Goal: Task Accomplishment & Management: Use online tool/utility

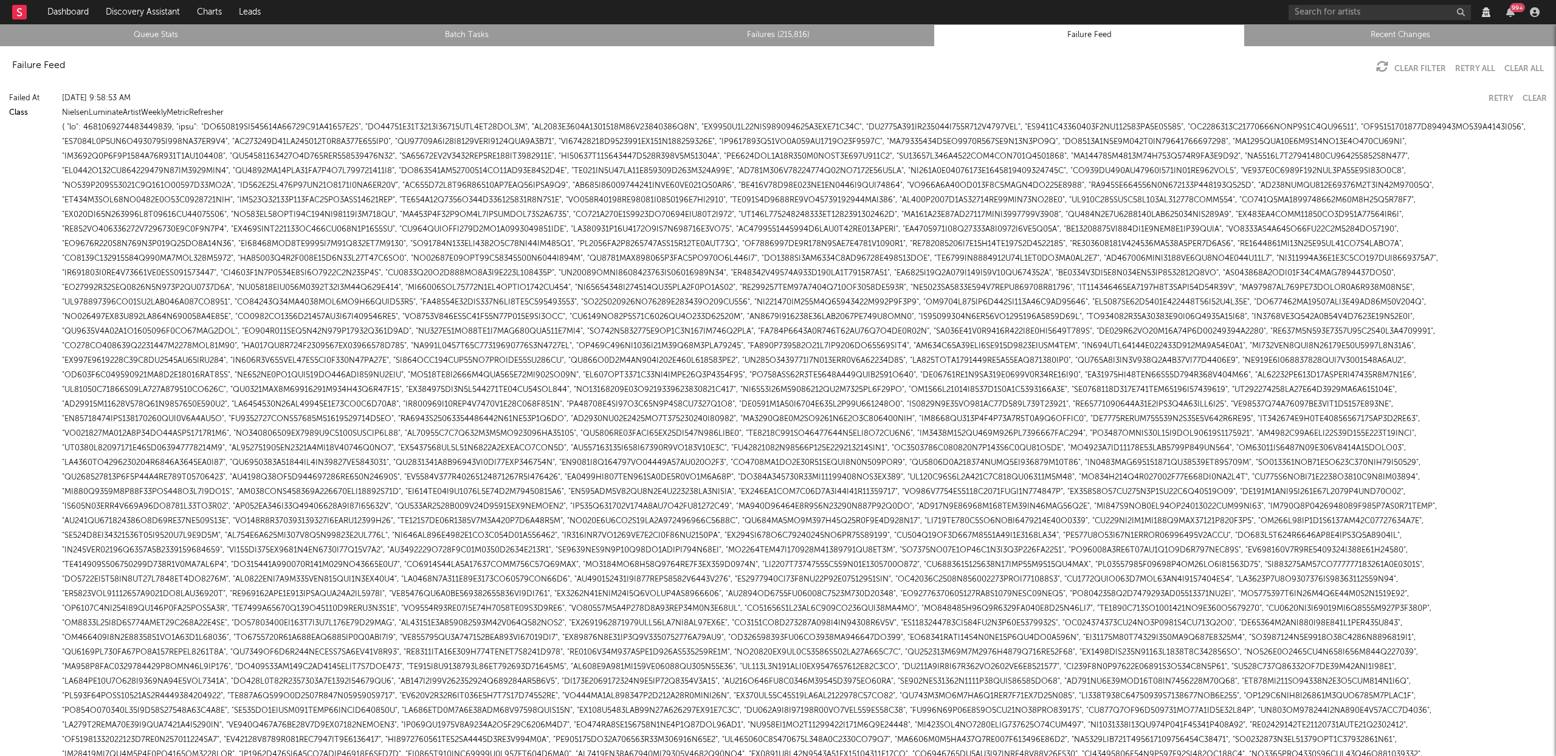
scroll to position [17208, 0]
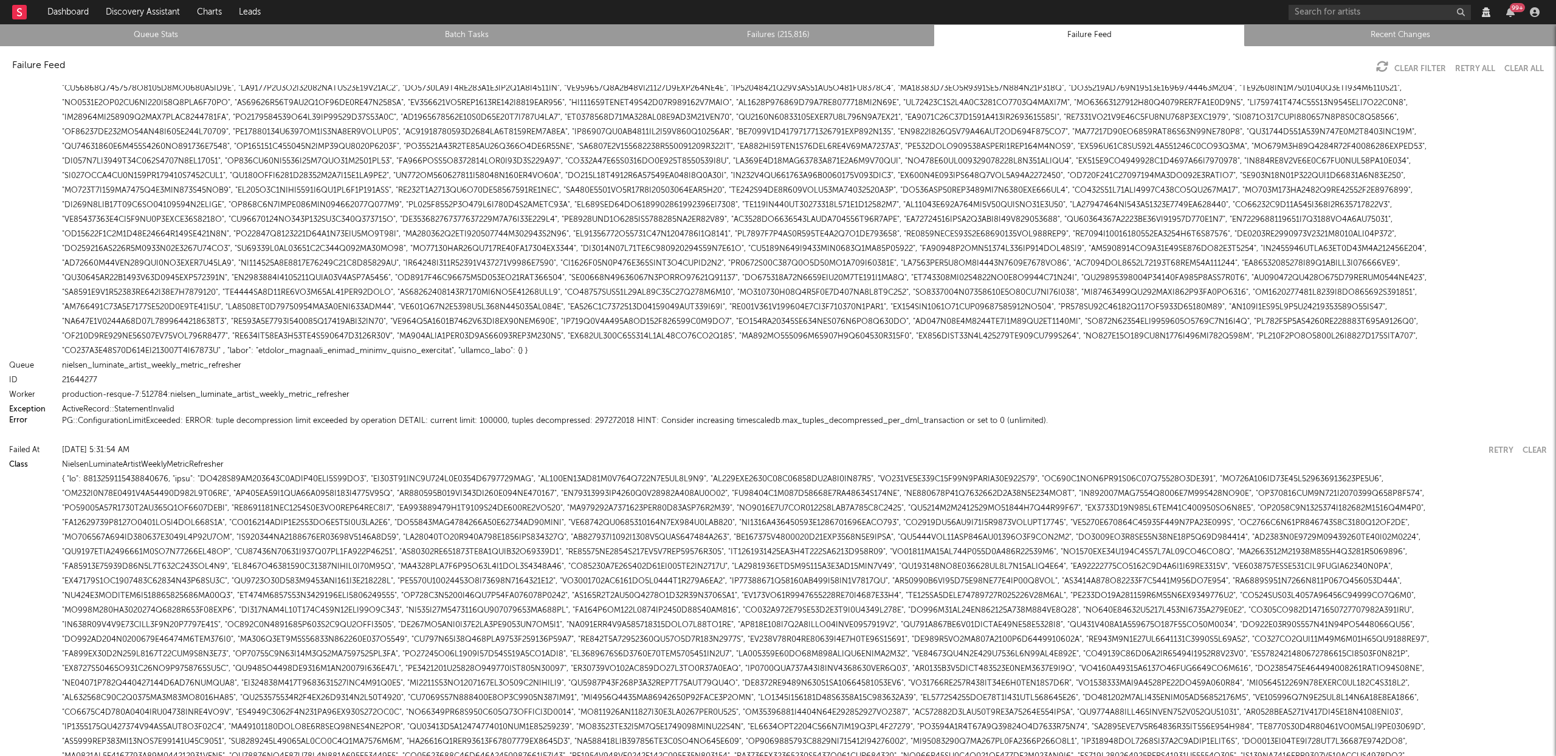
click at [169, 31] on link "Queue Stats" at bounding box center [156, 35] width 298 height 15
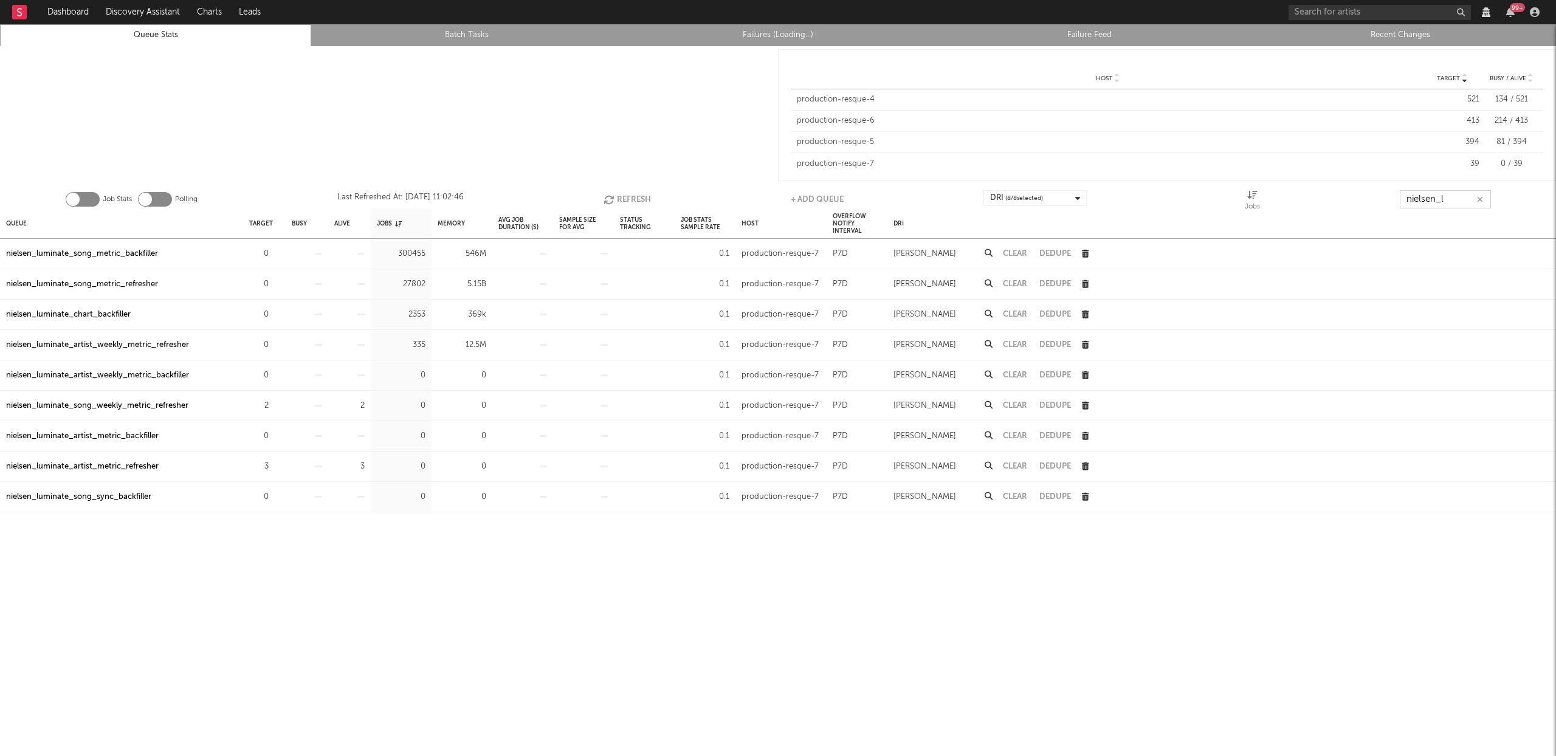
click at [1449, 194] on input "nielsen_l" at bounding box center [1444, 199] width 91 height 18
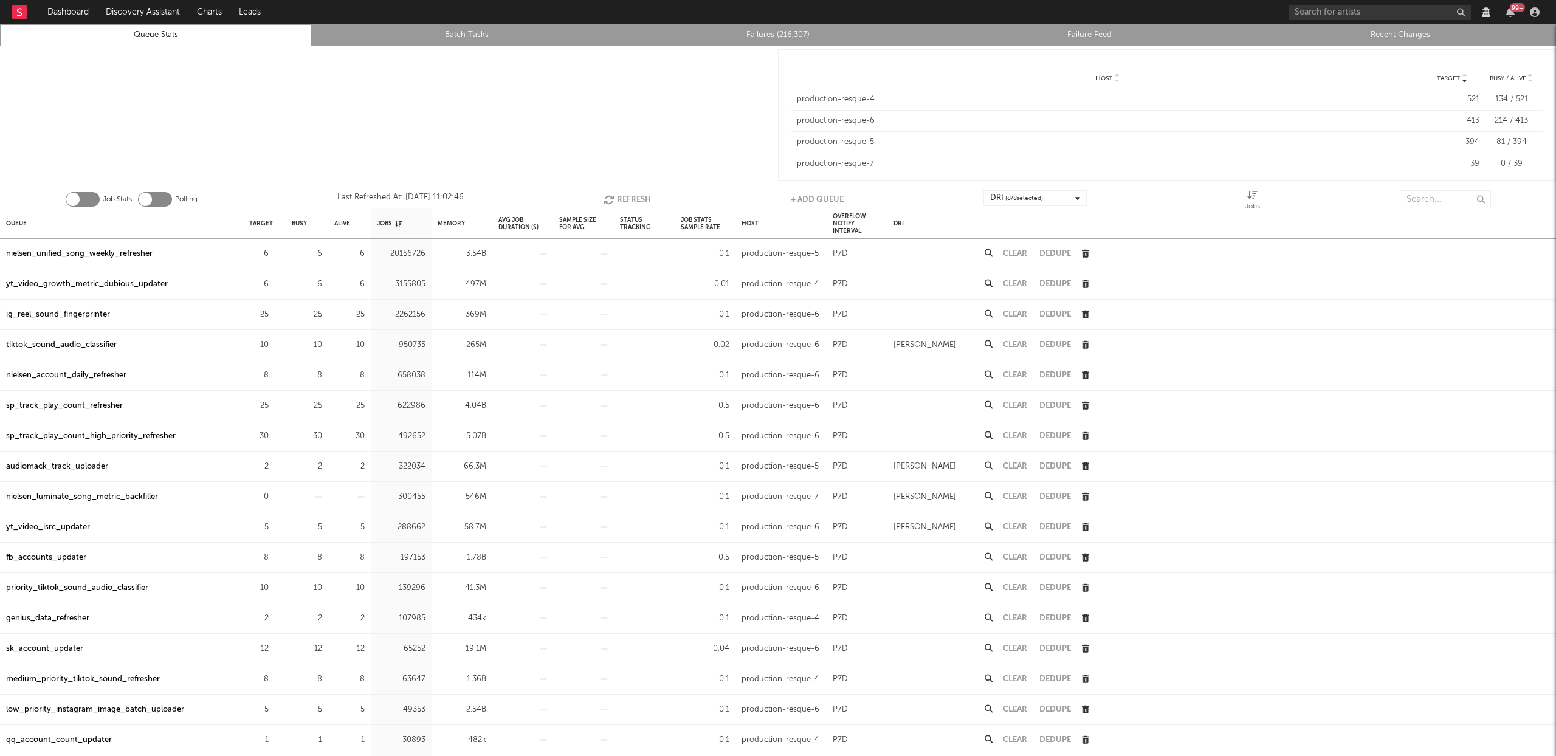
drag, startPoint x: 791, startPoint y: 35, endPoint x: 562, endPoint y: 44, distance: 228.7
click at [791, 35] on link "Failures (216,307)" at bounding box center [778, 35] width 298 height 15
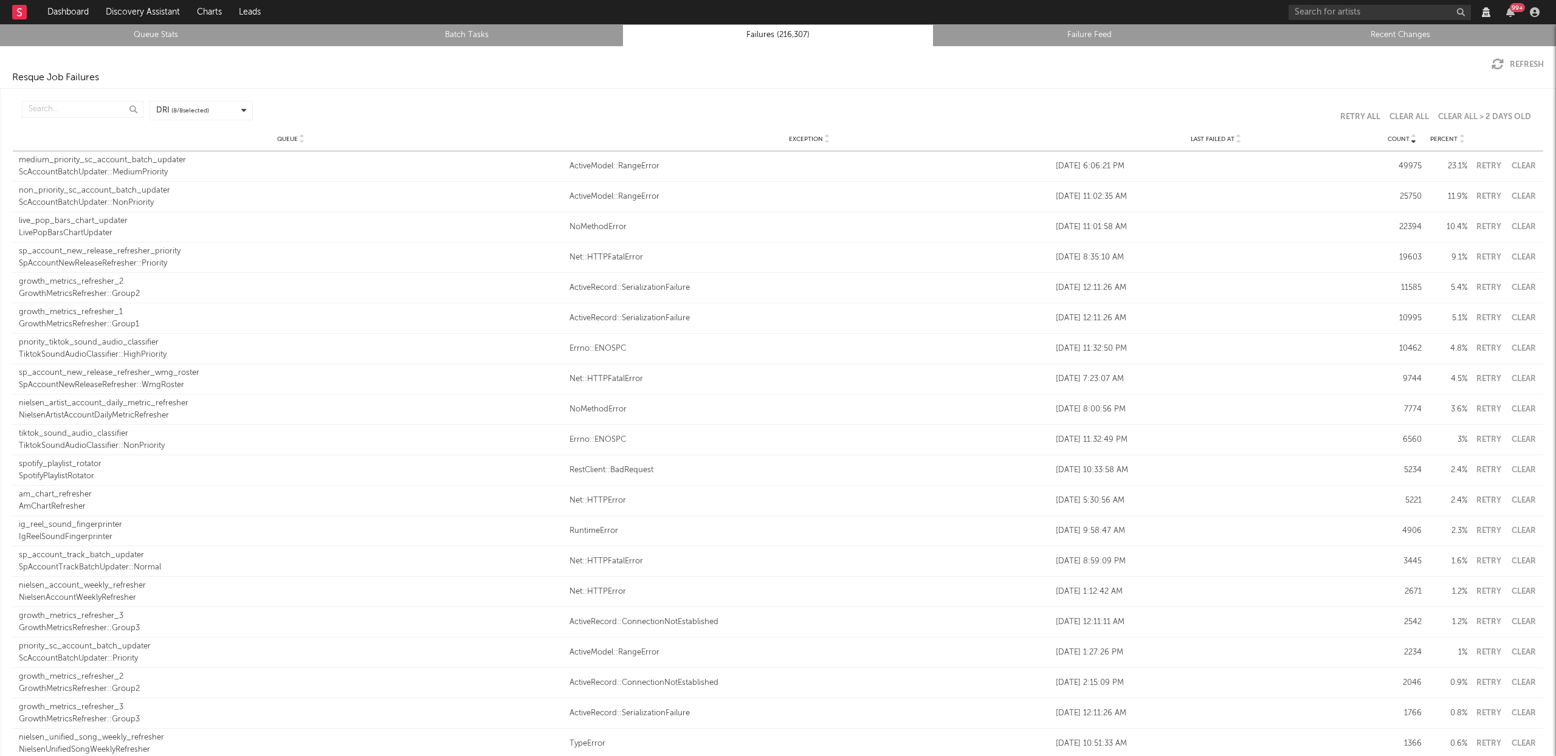
click at [1422, 32] on link "Recent Changes" at bounding box center [1400, 35] width 298 height 15
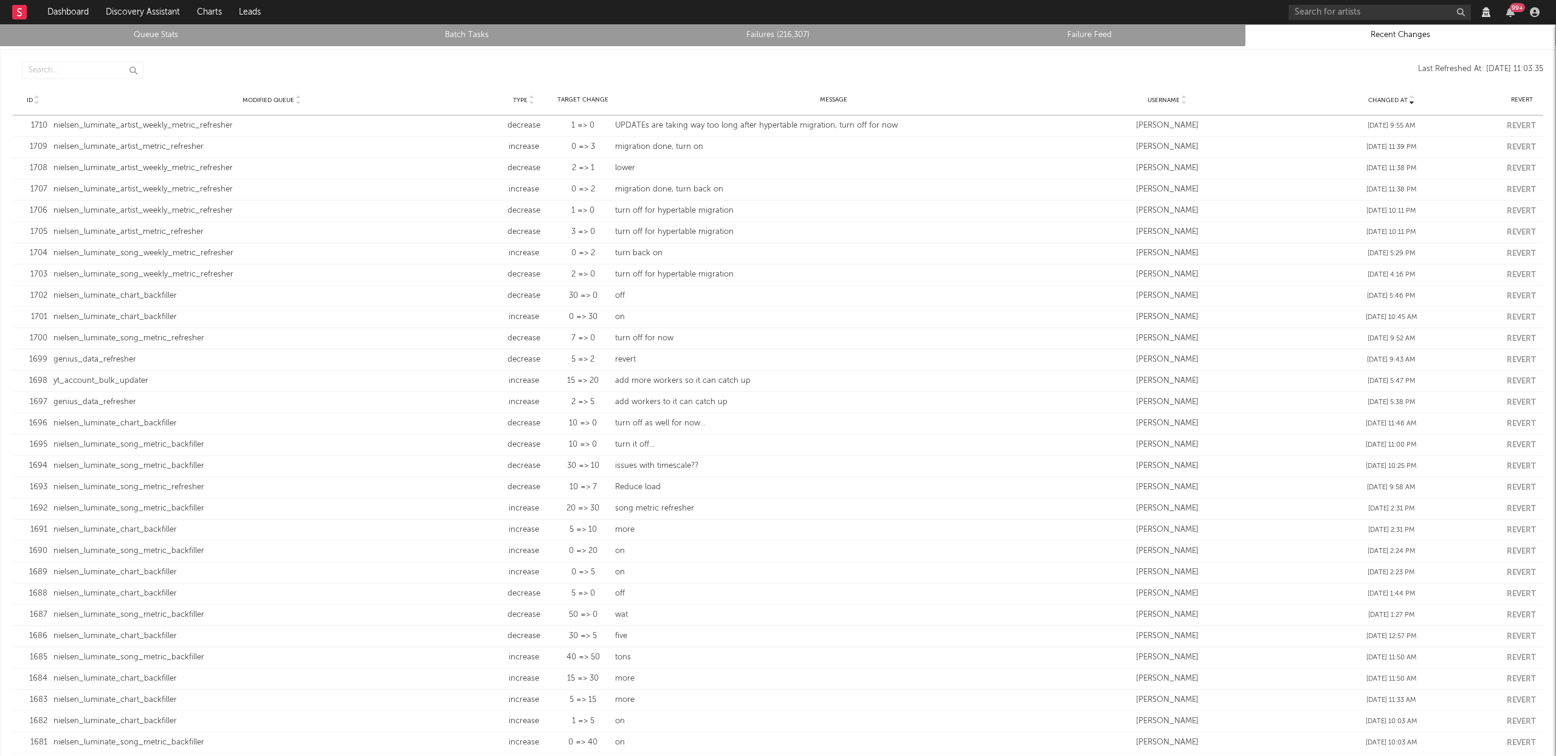
click at [162, 38] on link "Queue Stats" at bounding box center [156, 35] width 298 height 15
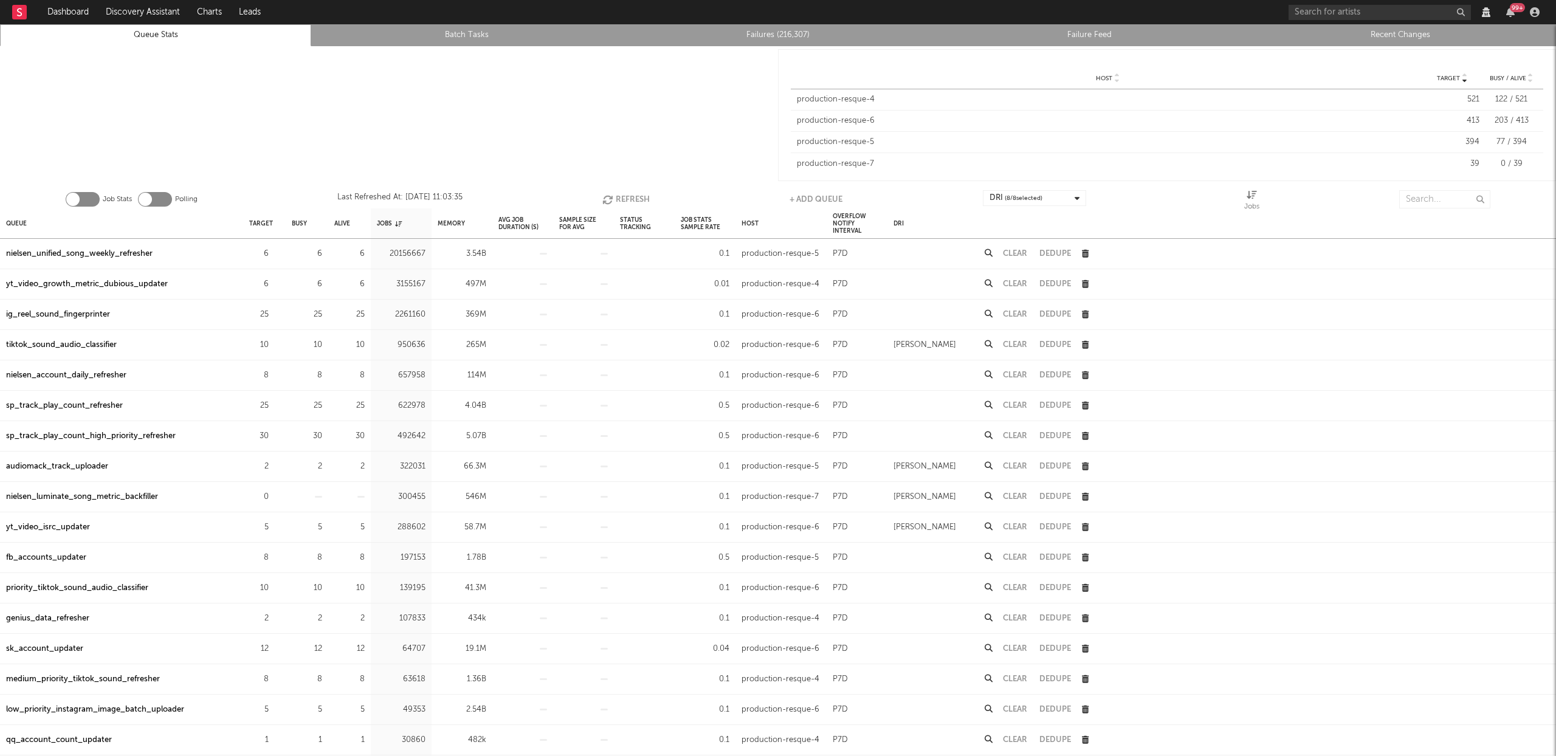
click at [804, 27] on li "Failures (216,307)" at bounding box center [777, 35] width 311 height 22
drag, startPoint x: 771, startPoint y: 34, endPoint x: 643, endPoint y: 34, distance: 127.6
click at [771, 33] on link "Failures (216,307)" at bounding box center [778, 35] width 298 height 15
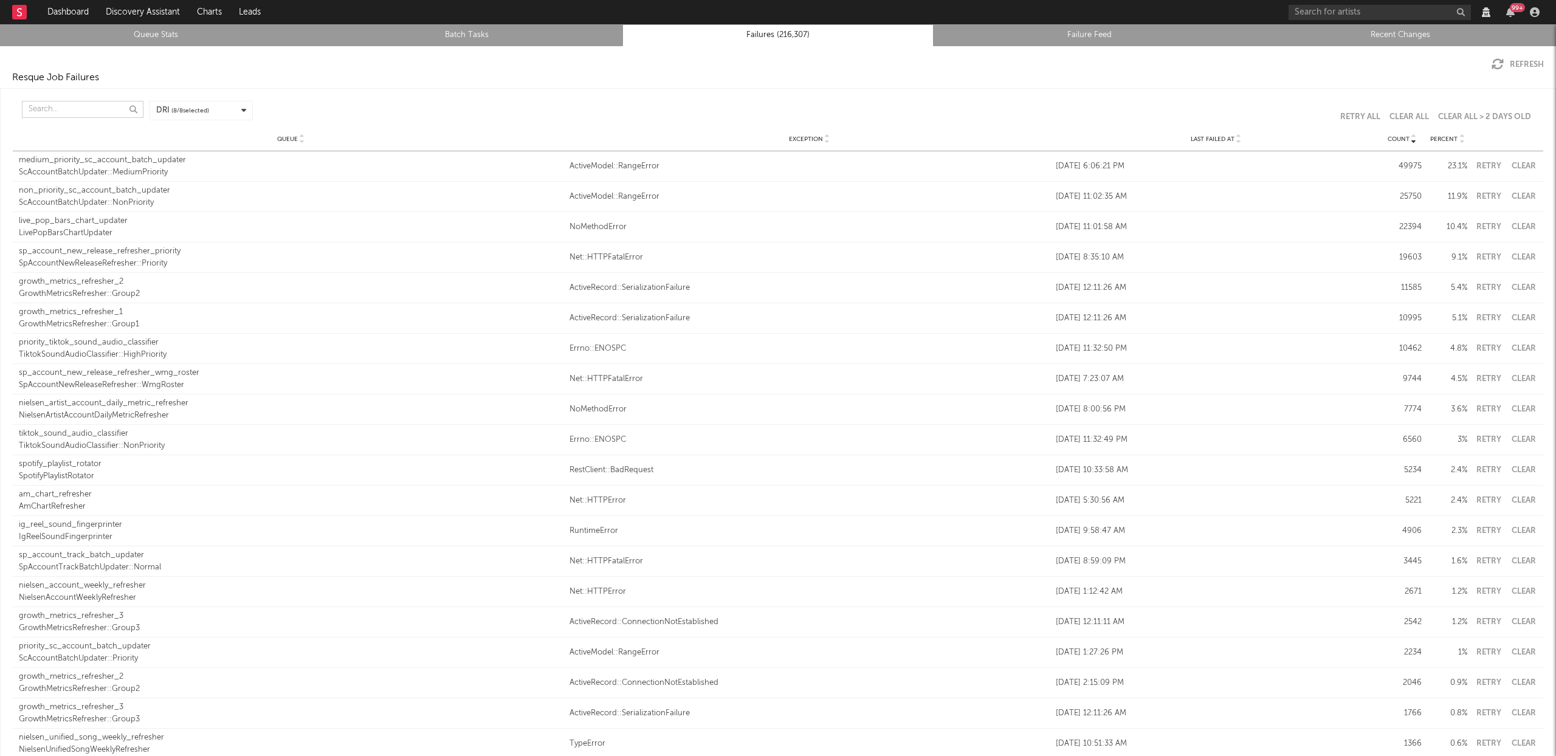
click at [32, 117] on input "text" at bounding box center [83, 109] width 122 height 17
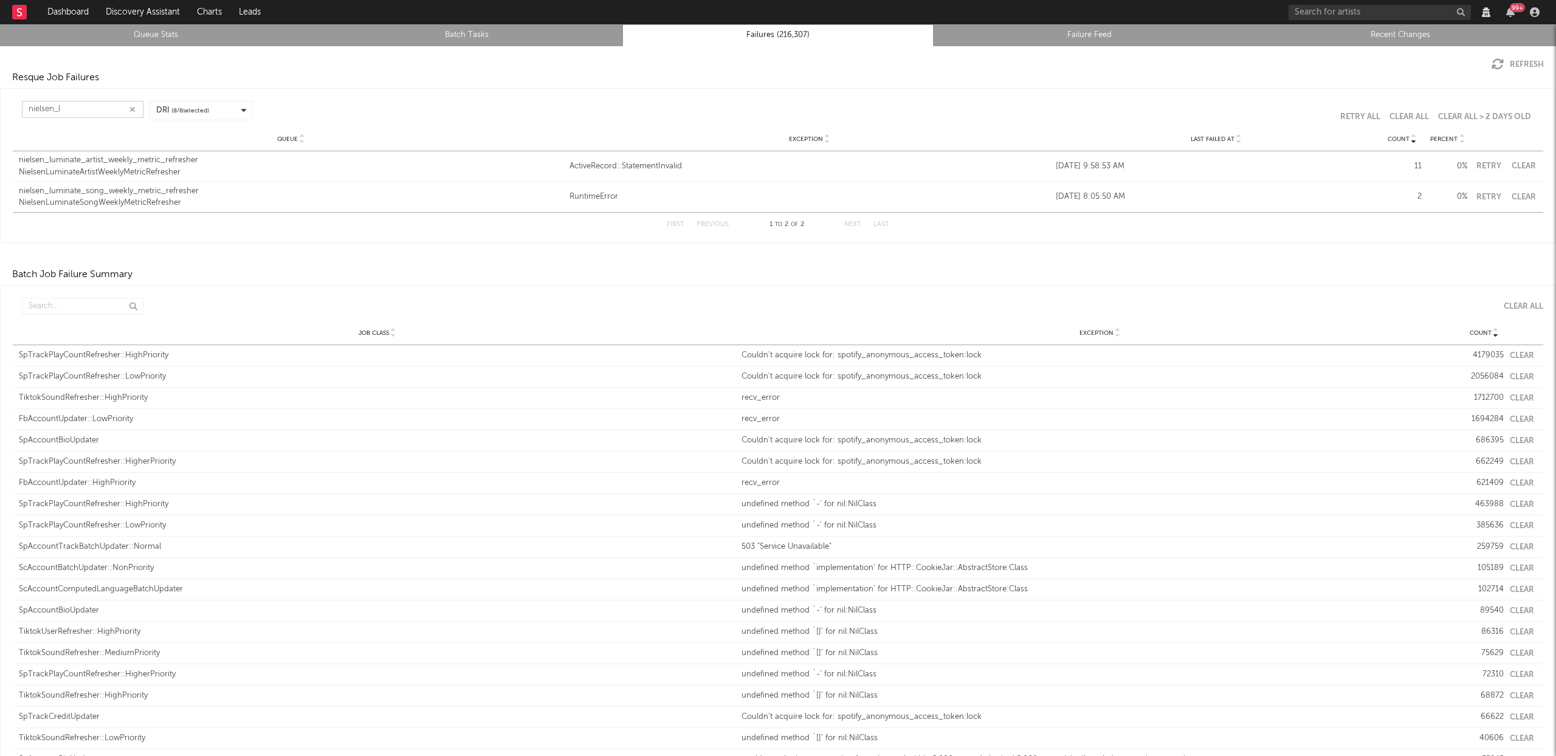
type input "nielsen_l"
click at [160, 168] on div "NielsenLuminateArtistWeeklyMetricRefresher" at bounding box center [291, 172] width 544 height 12
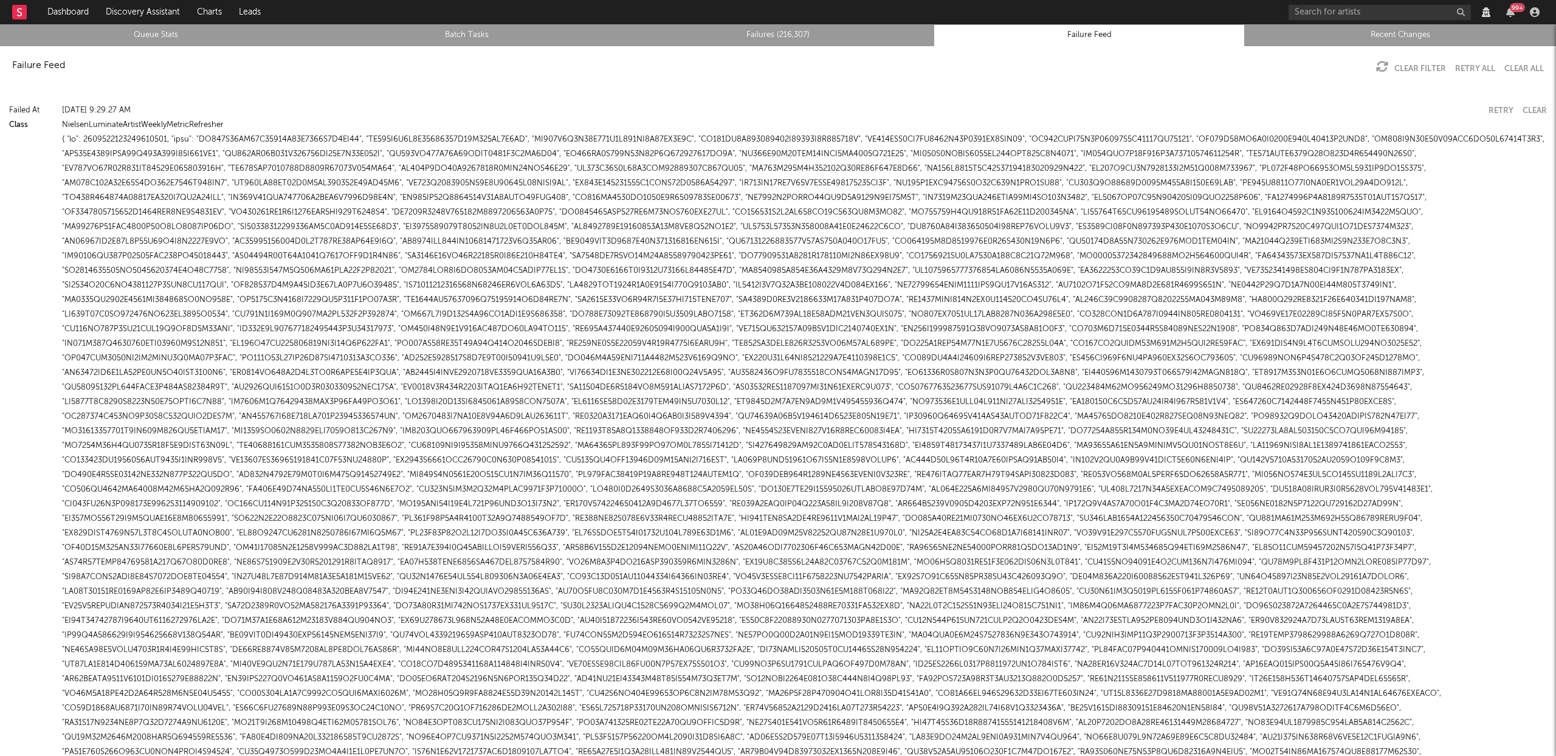
scroll to position [1745, 0]
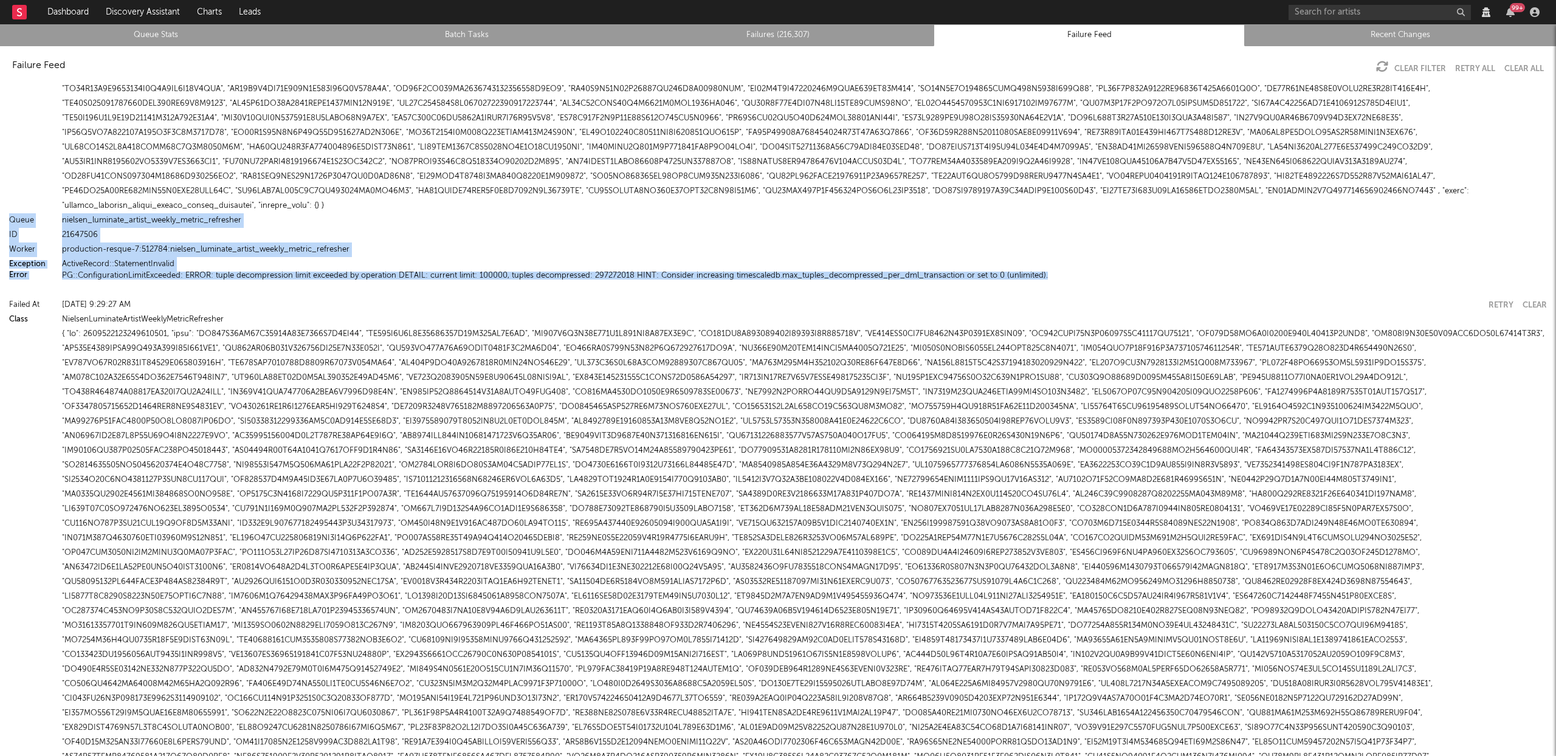
drag, startPoint x: 1039, startPoint y: 276, endPoint x: 0, endPoint y: 214, distance: 1040.9
copy div "Queue nielsen_luminate_artist_weekly_metric_refresher ID 21647506 Worker produc…"
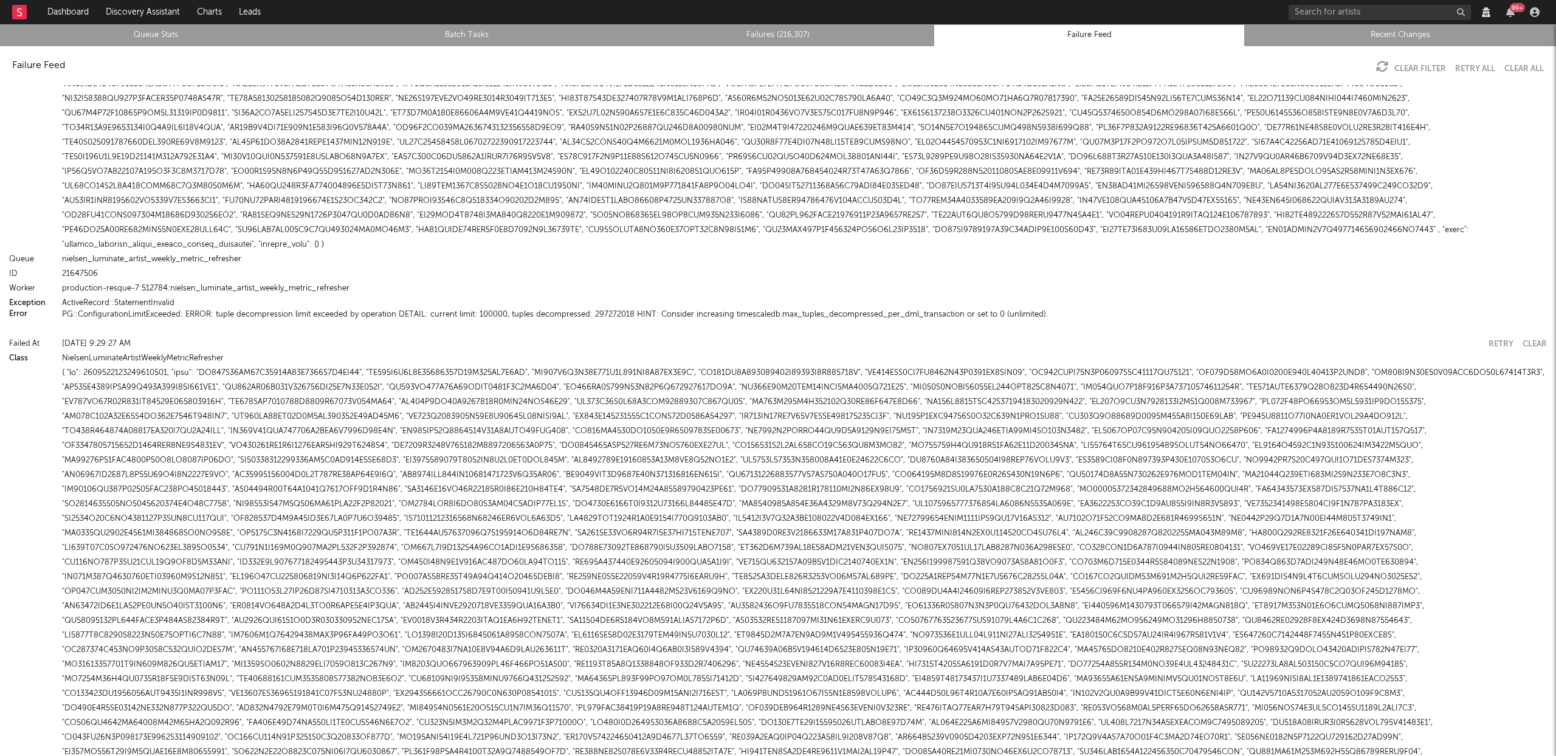
scroll to position [1698, 0]
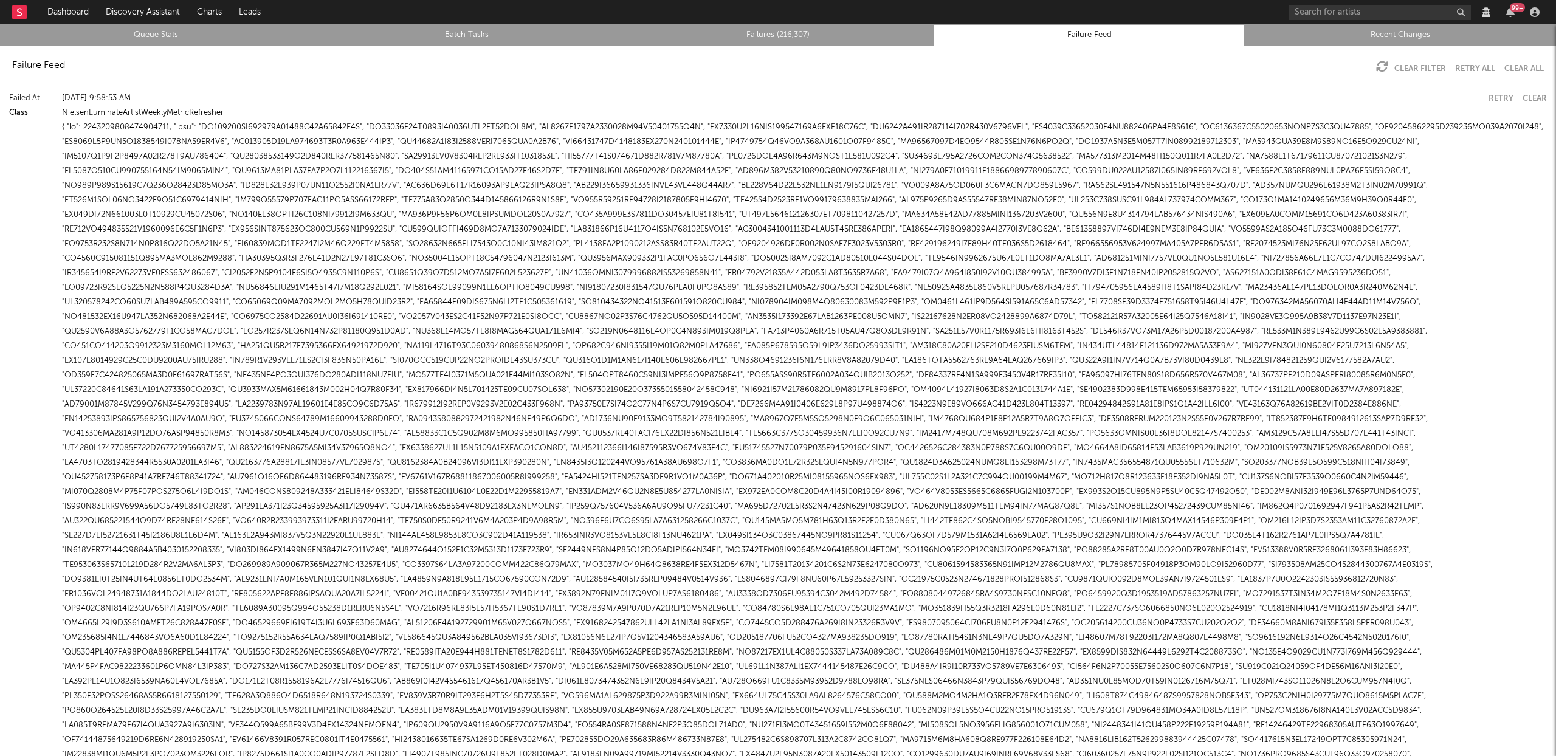
click at [157, 28] on link "Queue Stats" at bounding box center [156, 35] width 298 height 15
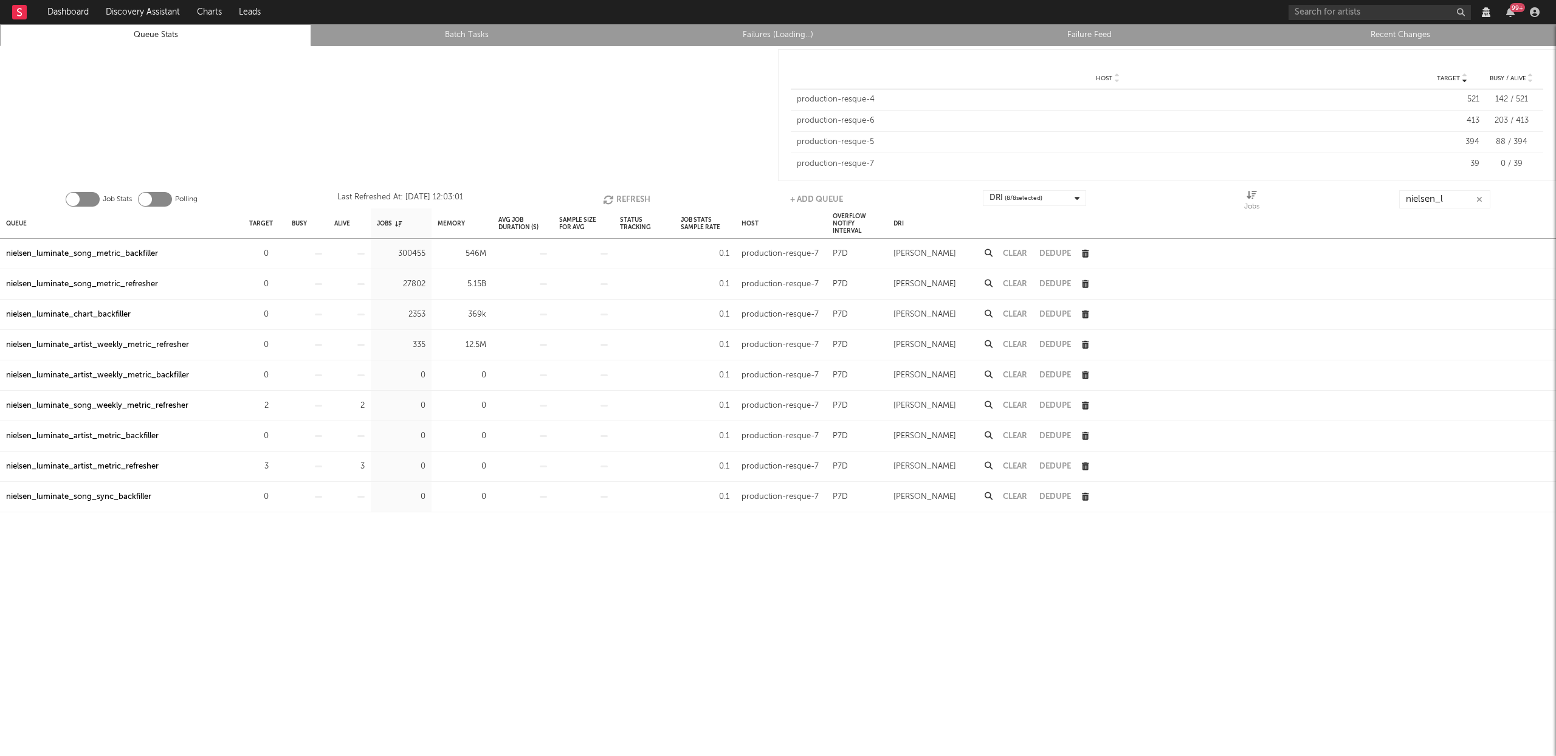
click at [1393, 42] on link "Recent Changes" at bounding box center [1400, 35] width 298 height 15
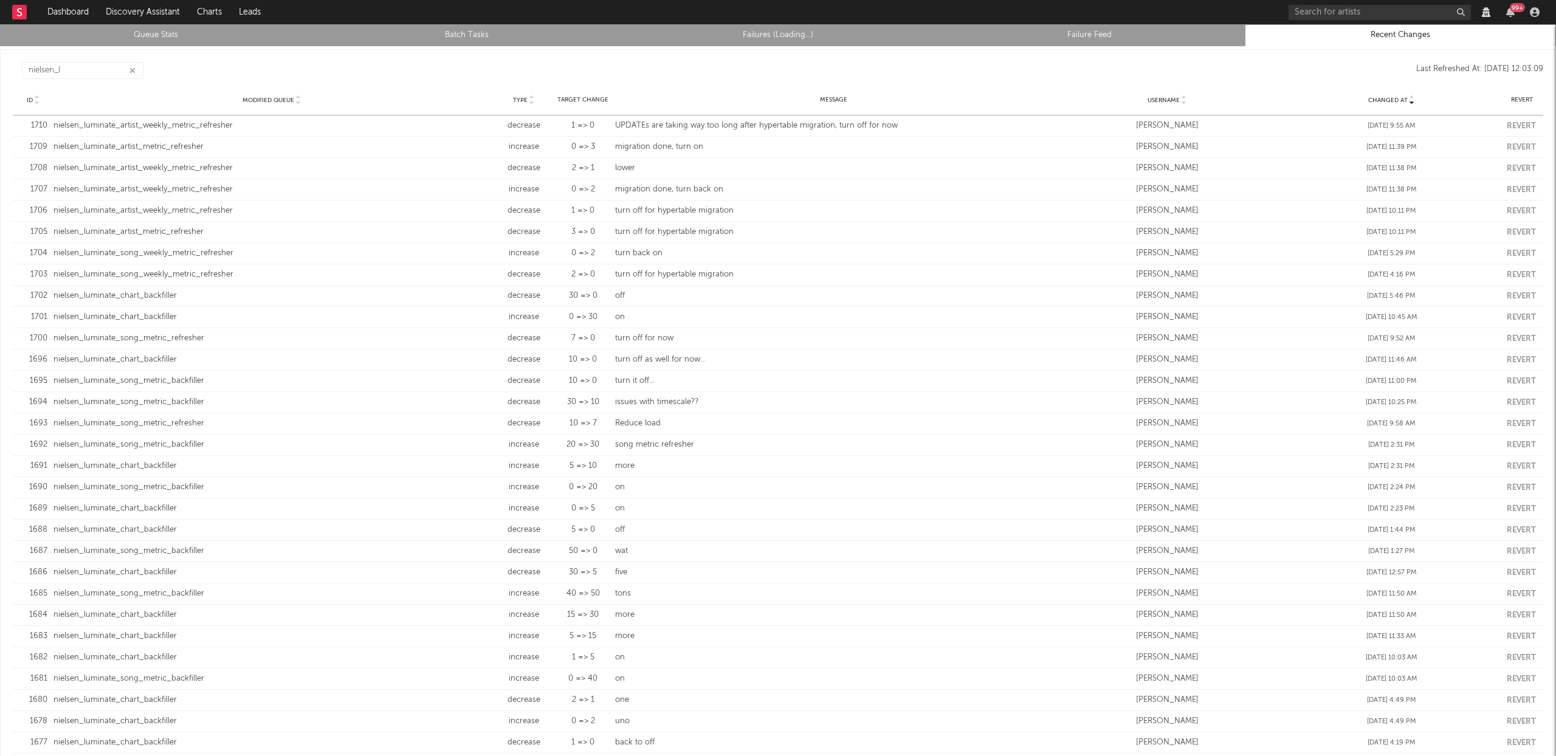
click at [131, 69] on icon "button" at bounding box center [132, 71] width 6 height 8
click at [172, 35] on link "Queue Stats" at bounding box center [156, 35] width 298 height 15
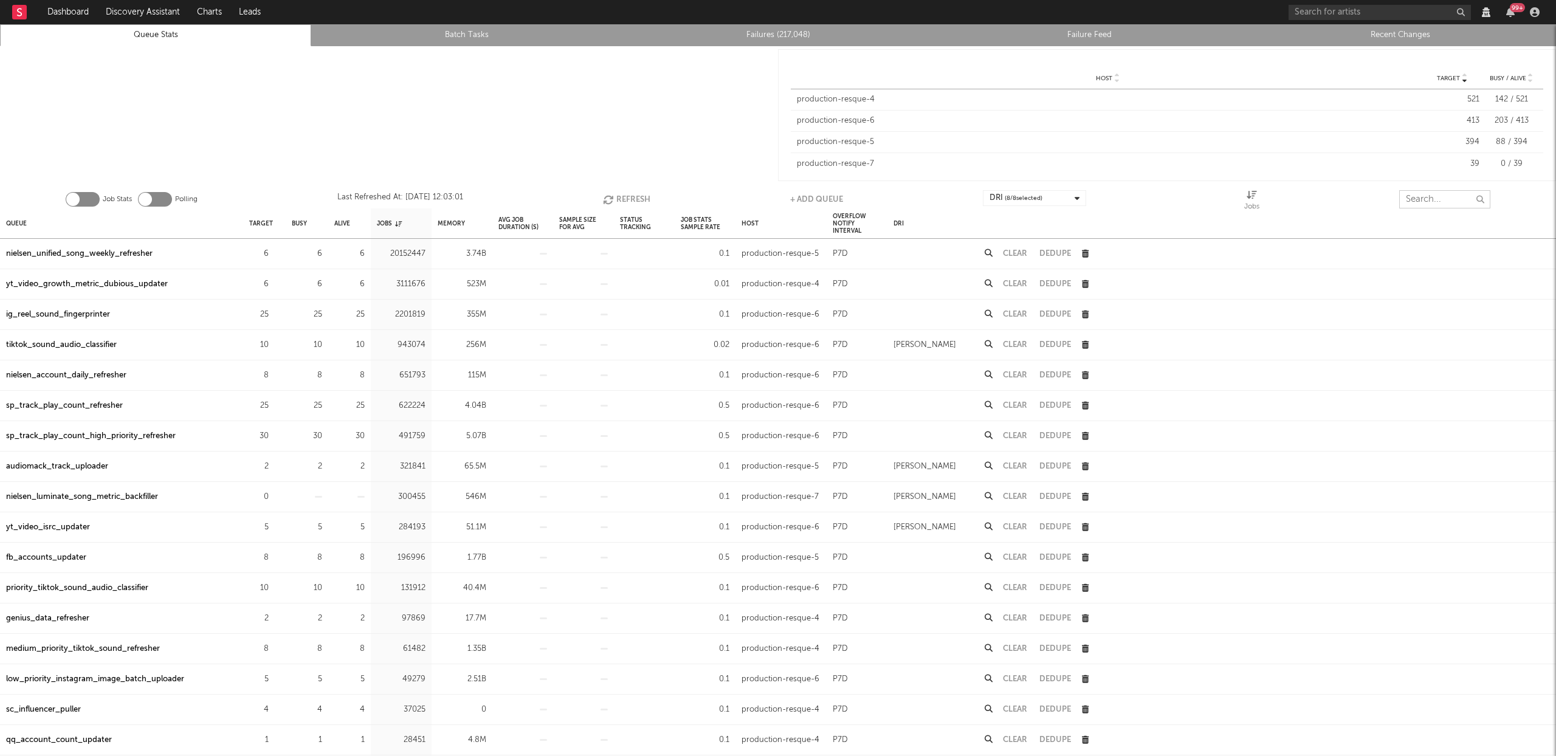
click at [1438, 202] on input "text" at bounding box center [1444, 199] width 91 height 18
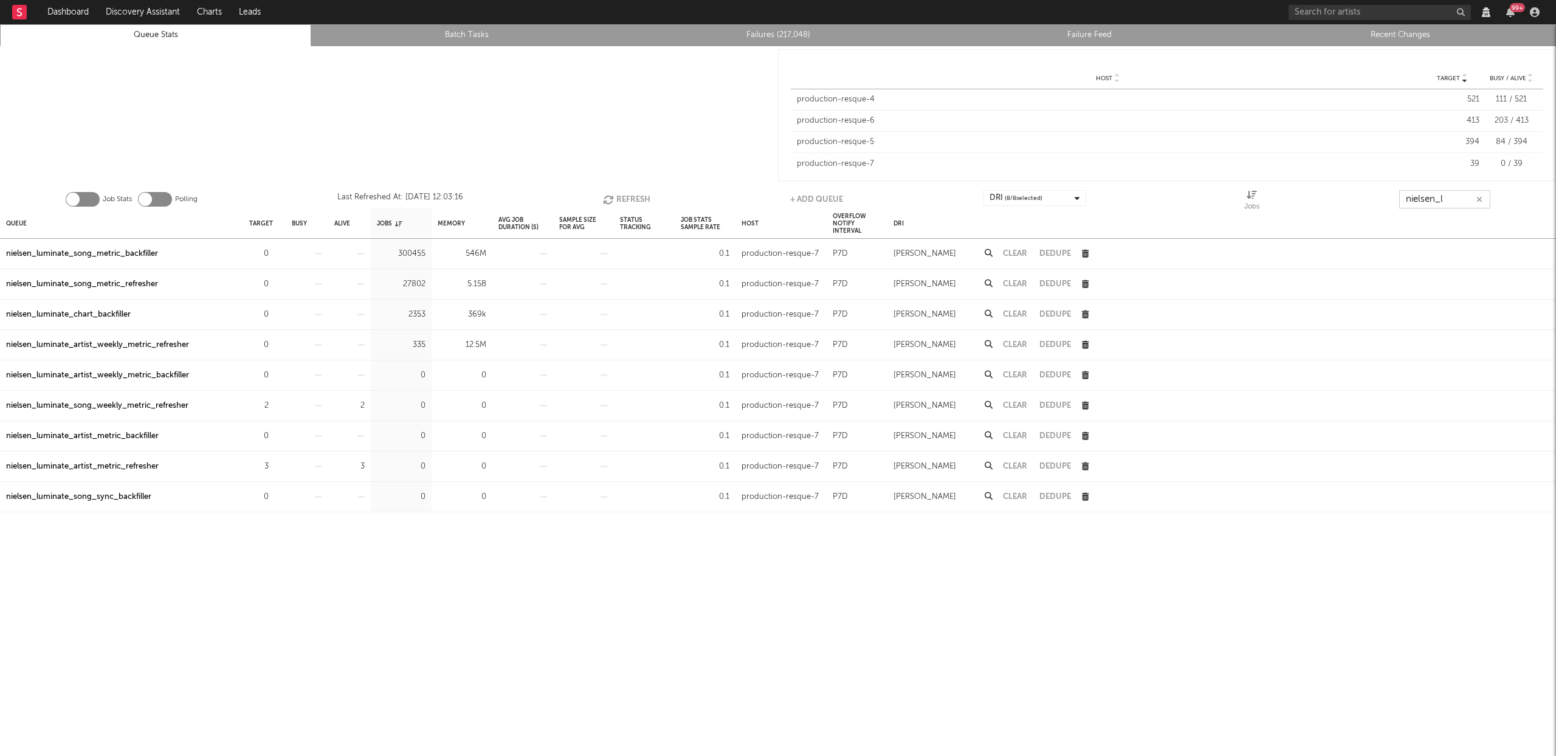
type input "nielsen_l"
